Goal: Communication & Community: Answer question/provide support

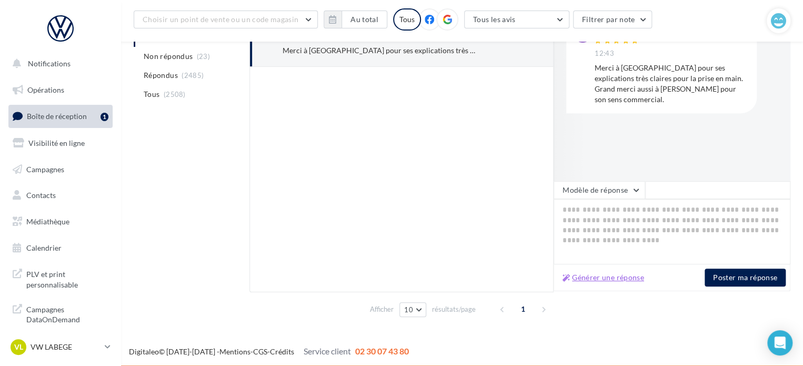
scroll to position [181, 0]
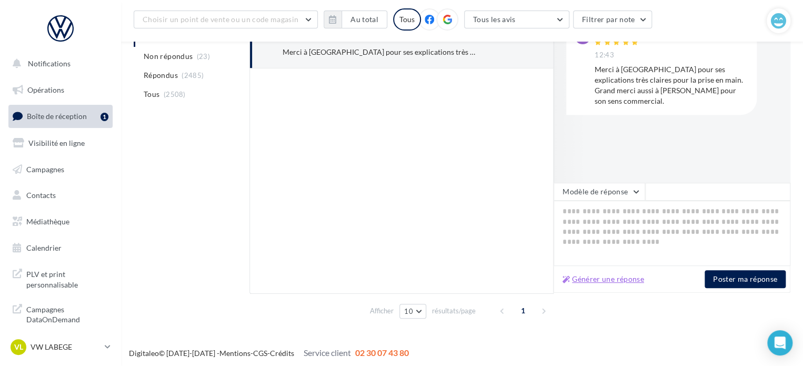
click at [619, 280] on button "Générer une réponse" at bounding box center [603, 278] width 90 height 13
type textarea "**********"
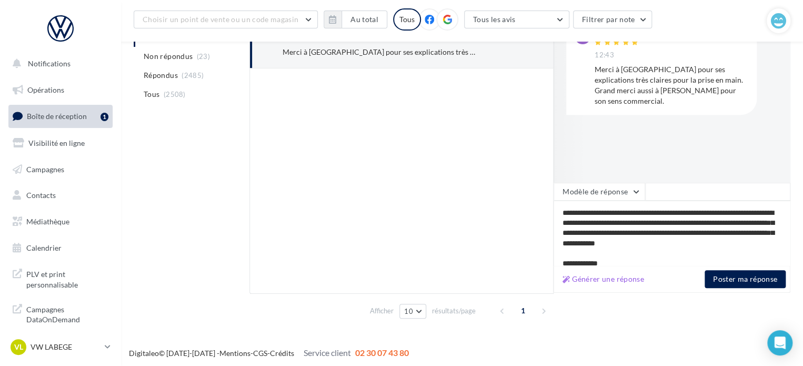
scroll to position [21, 0]
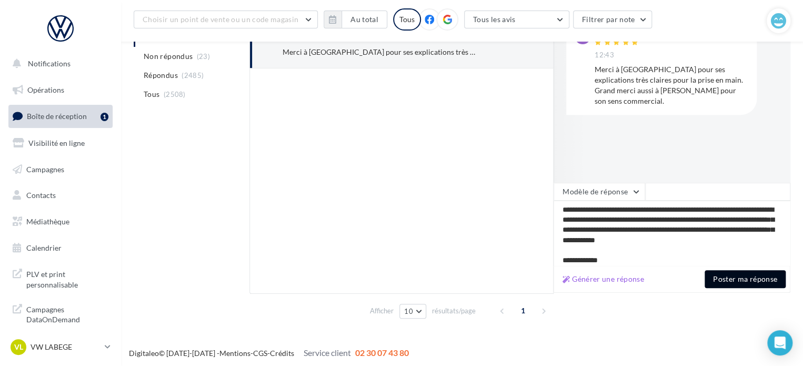
click at [725, 275] on button "Poster ma réponse" at bounding box center [744, 279] width 81 height 18
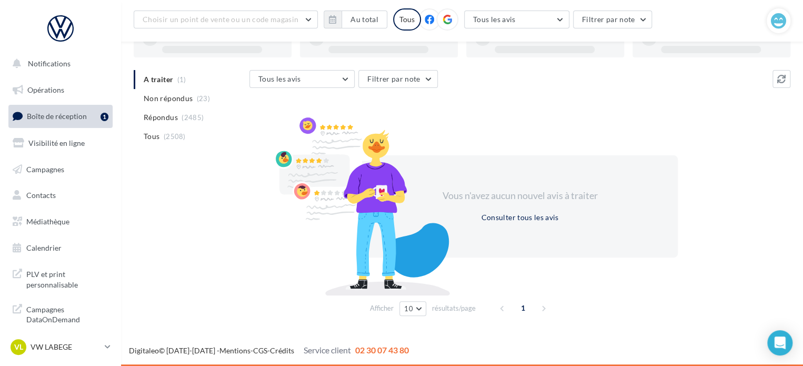
scroll to position [81, 0]
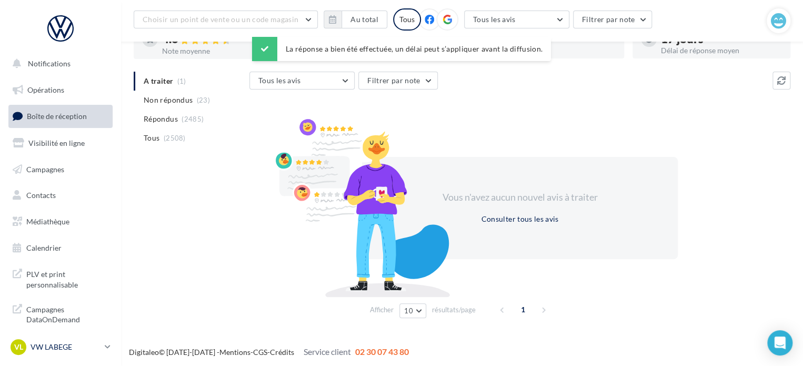
click at [72, 347] on p "VW LABEGE" at bounding box center [66, 346] width 70 height 11
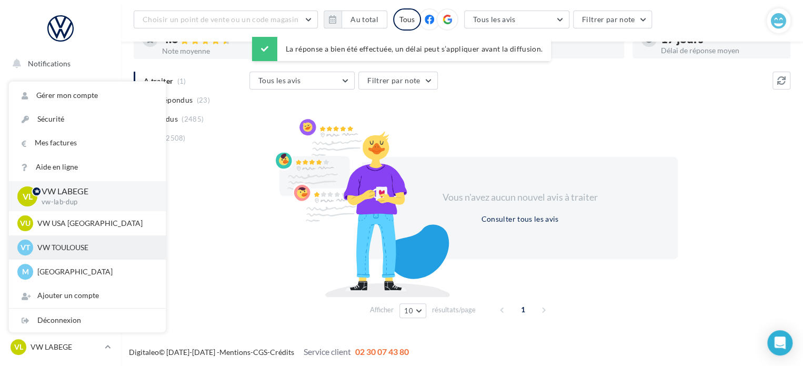
click at [70, 248] on p "VW TOULOUSE" at bounding box center [95, 247] width 116 height 11
